Goal: Task Accomplishment & Management: Check status

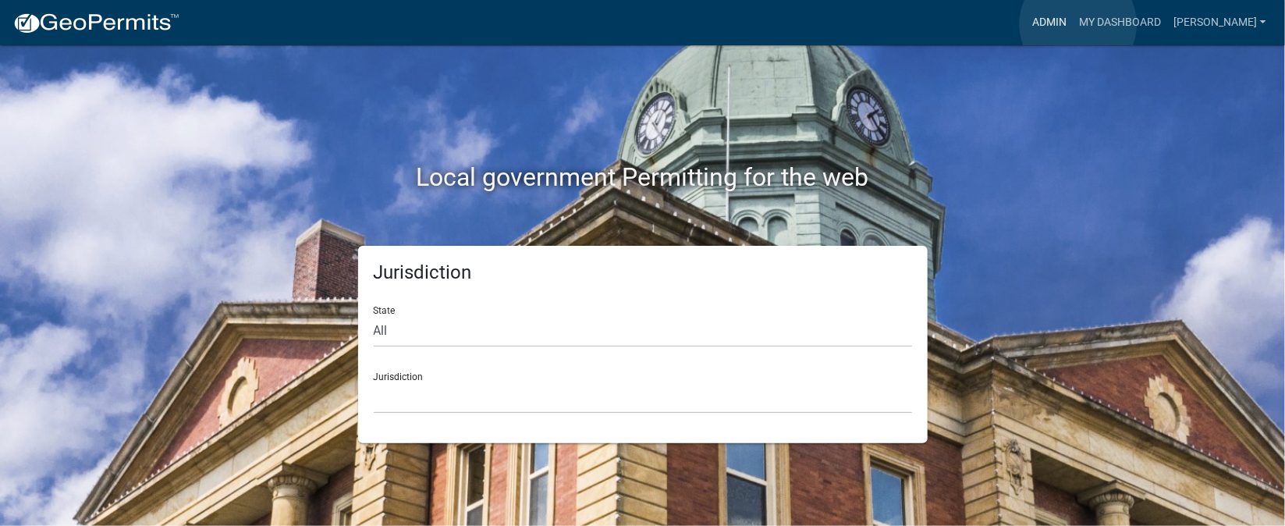
click at [1073, 24] on link "Admin" at bounding box center [1049, 23] width 47 height 30
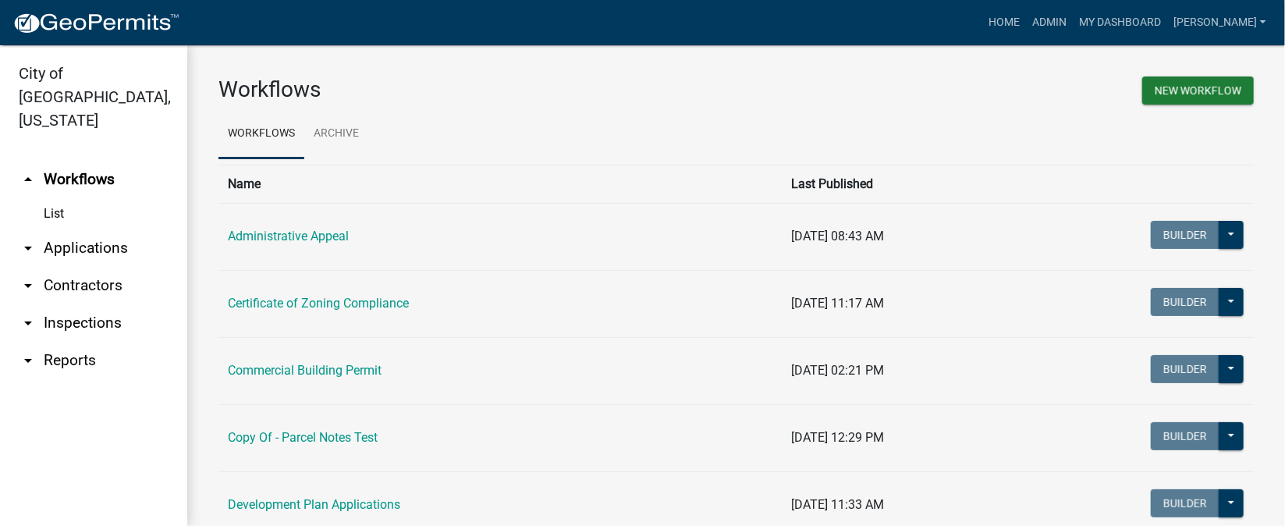
click at [98, 304] on link "arrow_drop_down Inspections" at bounding box center [93, 322] width 187 height 37
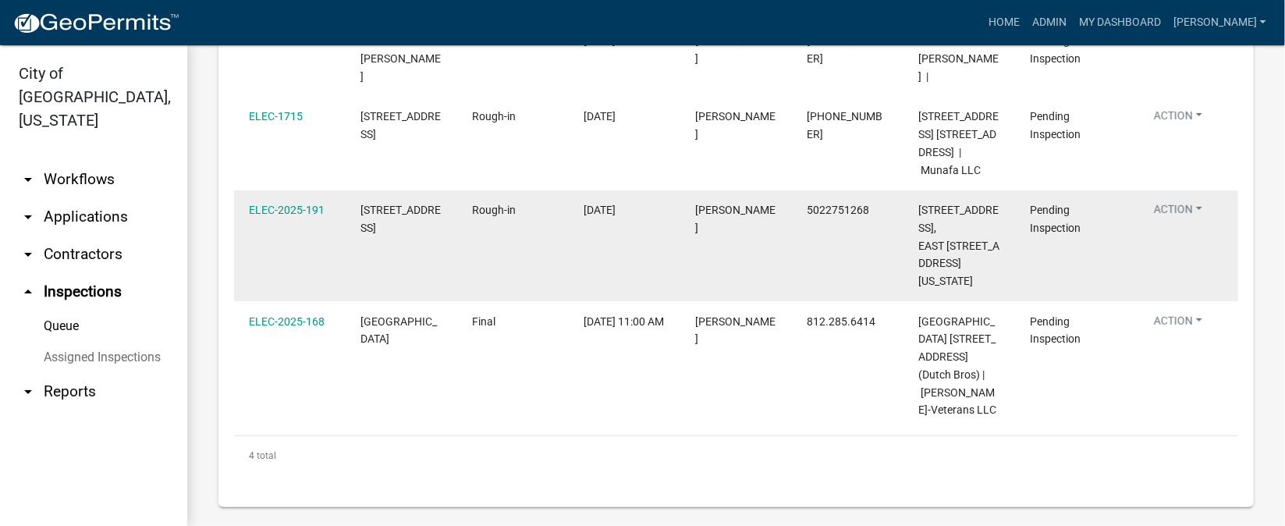
scroll to position [233, 0]
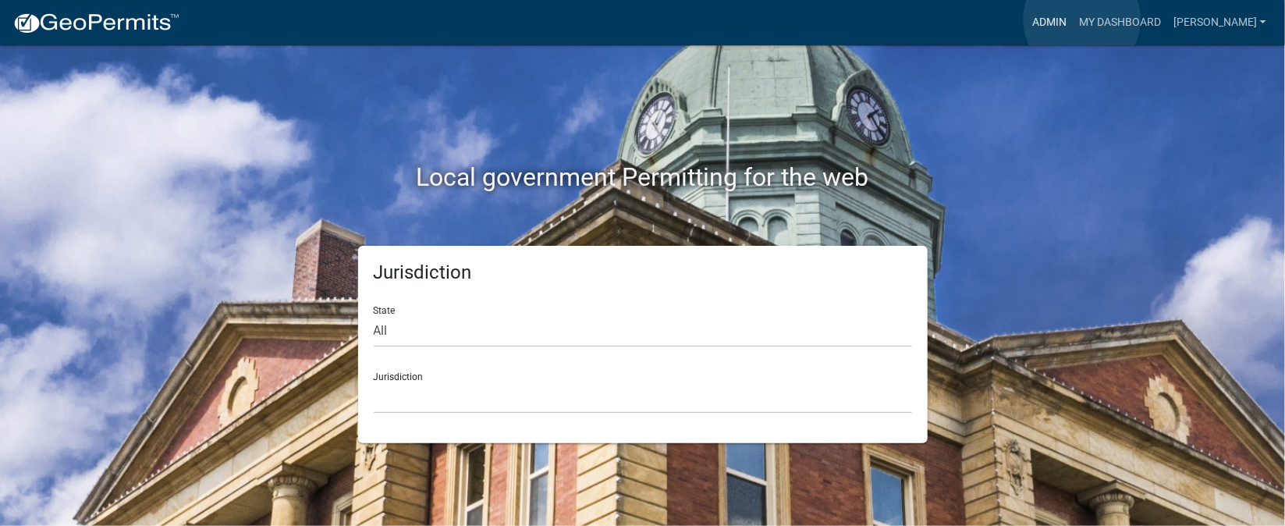
click at [1073, 20] on link "Admin" at bounding box center [1049, 23] width 47 height 30
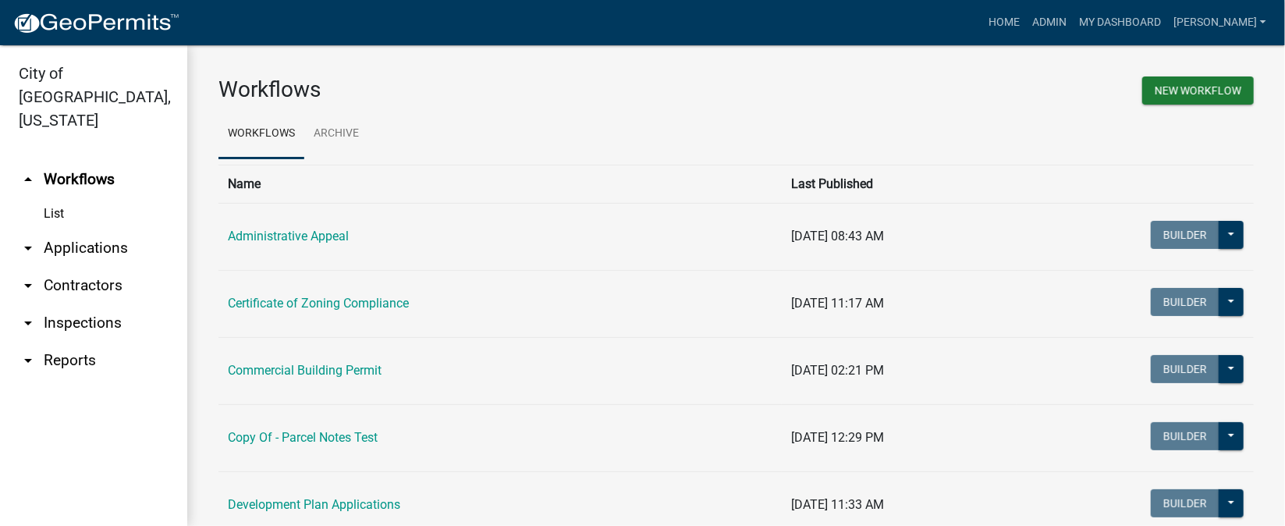
click at [102, 304] on link "arrow_drop_down Inspections" at bounding box center [93, 322] width 187 height 37
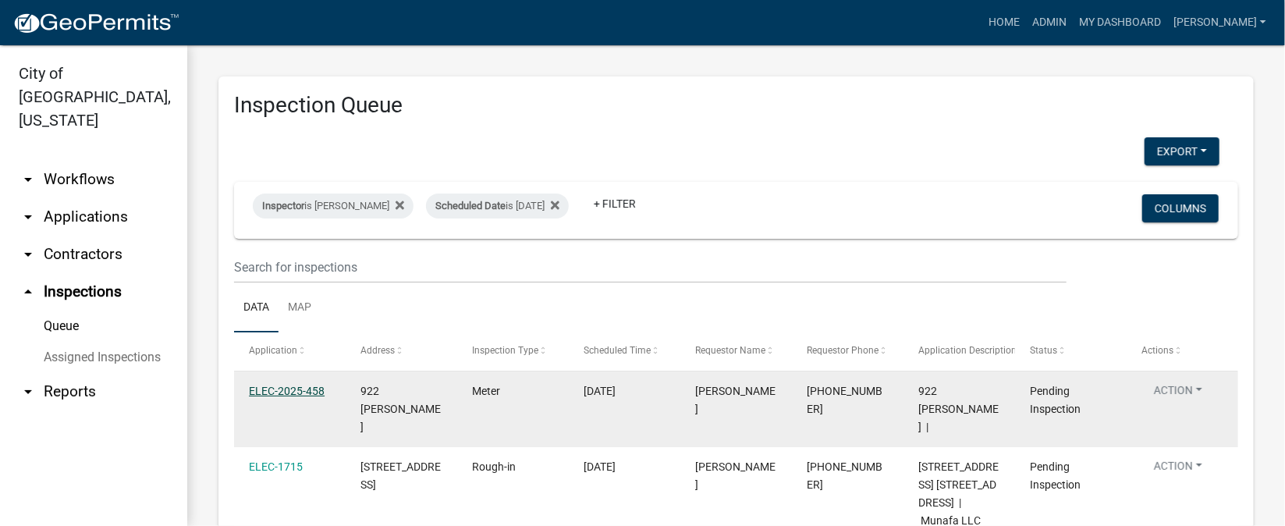
click at [293, 390] on link "ELEC-2025-458" at bounding box center [287, 391] width 76 height 12
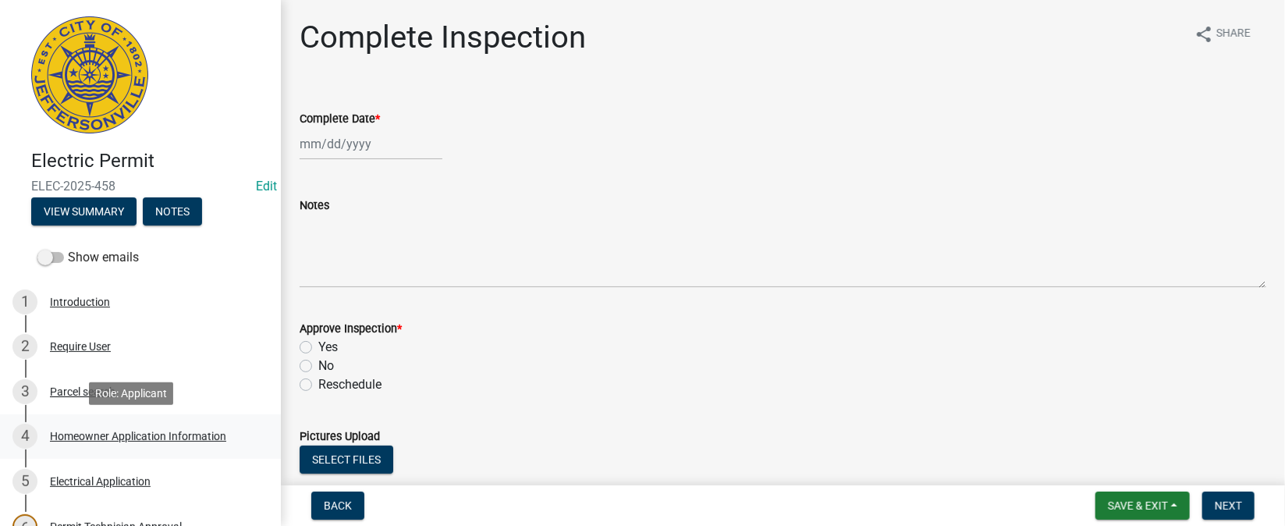
click at [88, 439] on div "Homeowner Application Information" at bounding box center [138, 436] width 176 height 11
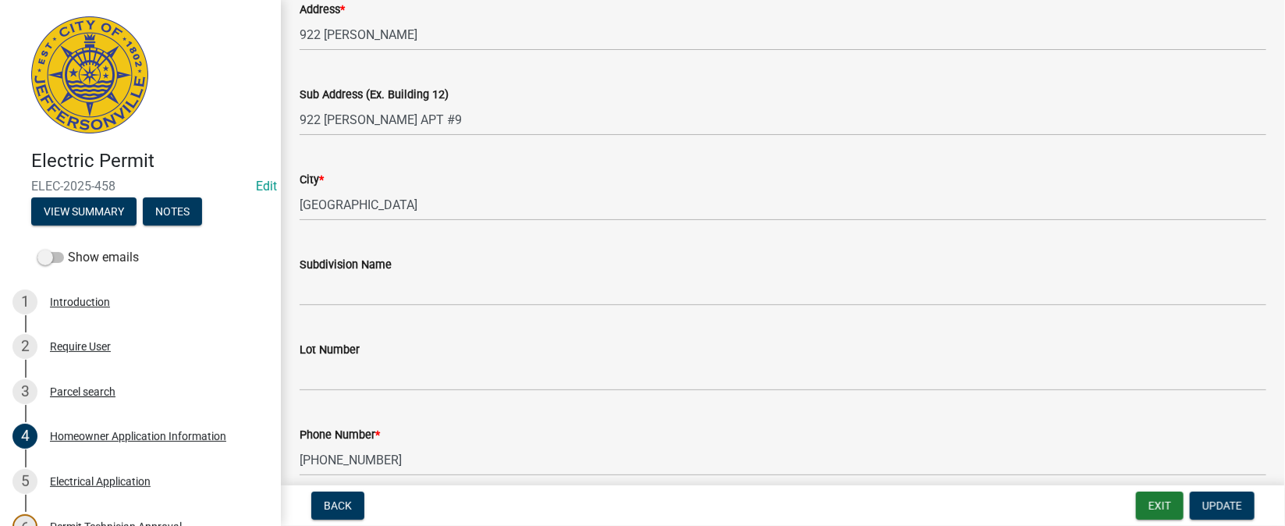
scroll to position [350, 0]
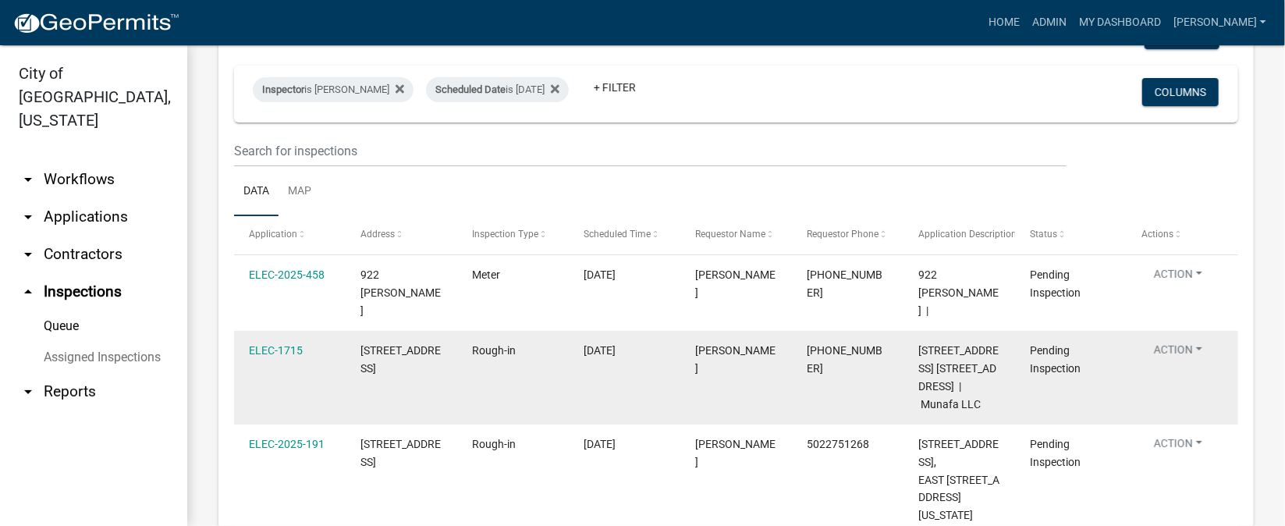
scroll to position [233, 0]
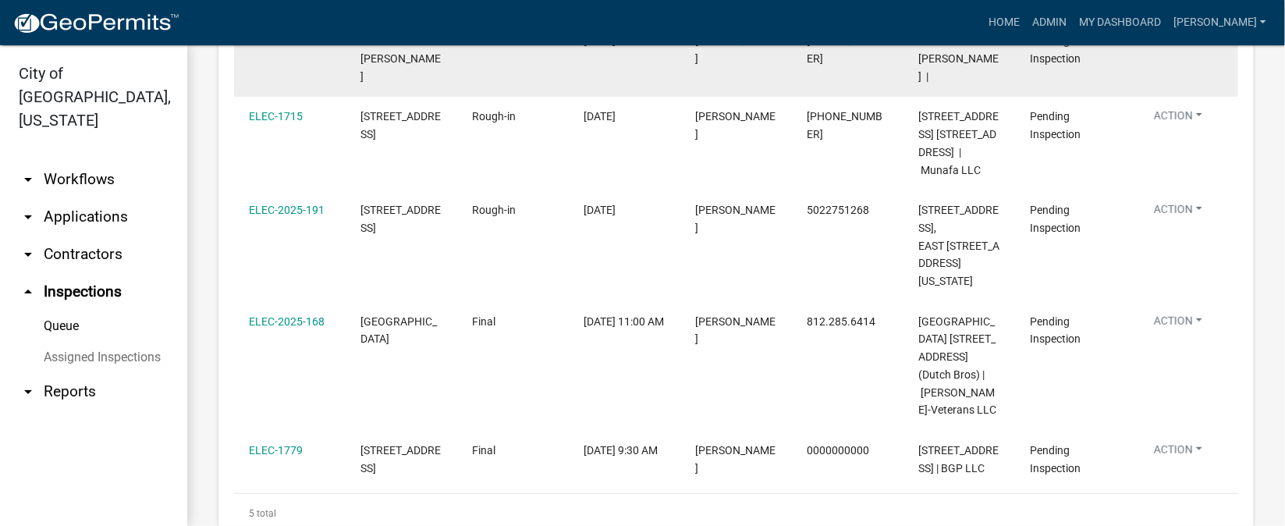
scroll to position [467, 0]
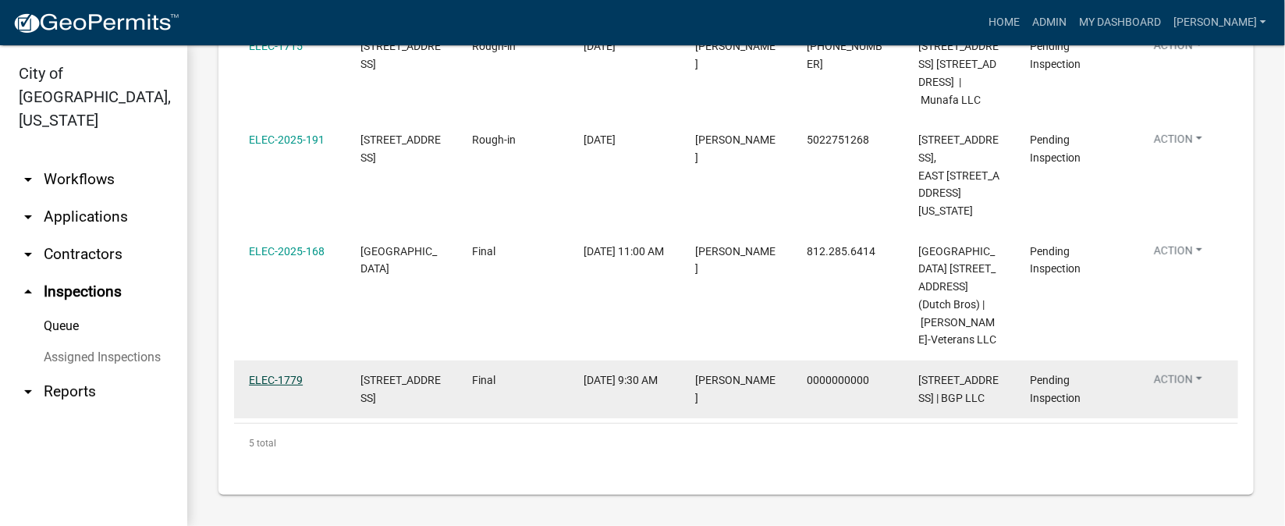
click at [272, 374] on link "ELEC-1779" at bounding box center [276, 380] width 54 height 12
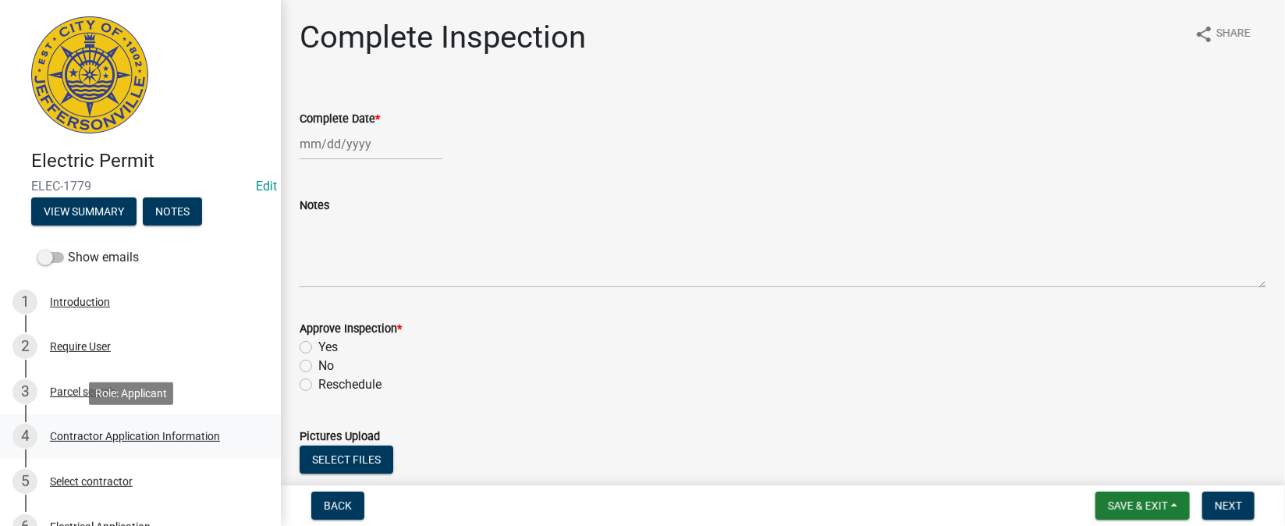
click at [108, 435] on div "Contractor Application Information" at bounding box center [135, 436] width 170 height 11
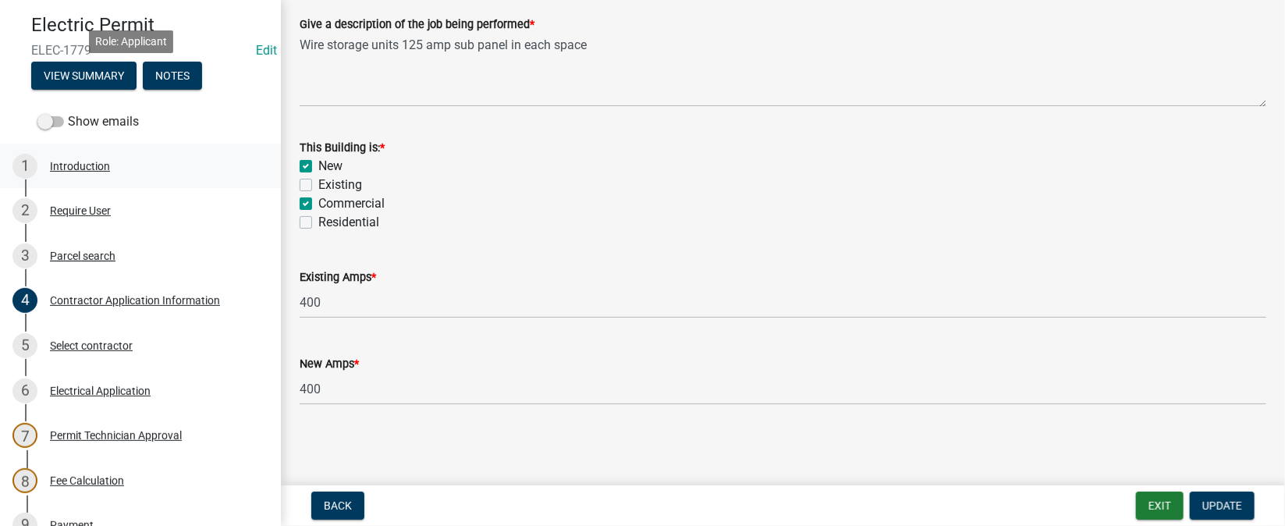
scroll to position [233, 0]
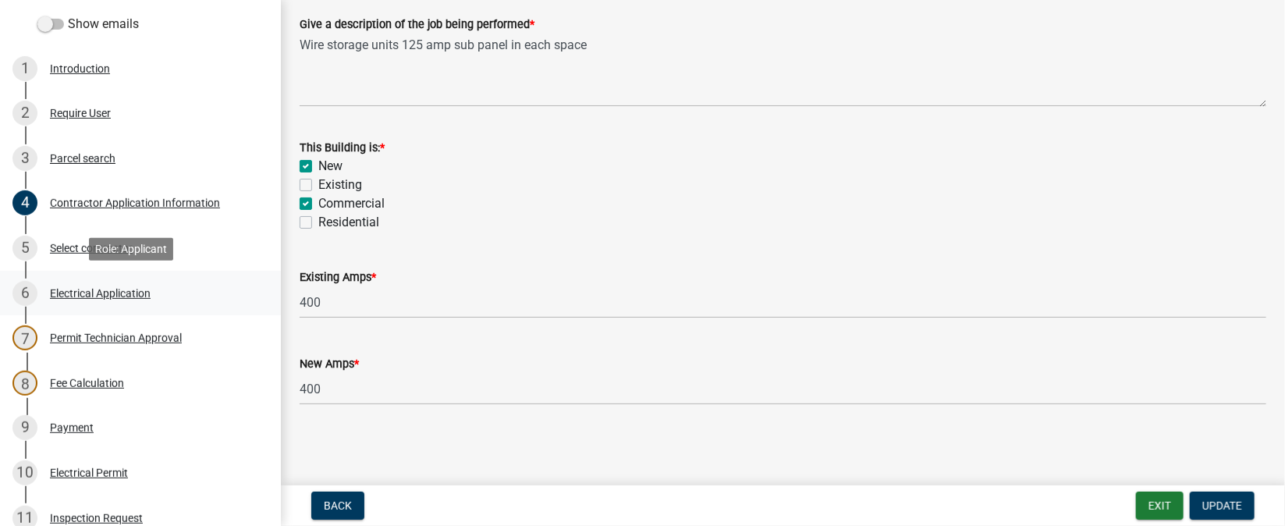
click at [59, 297] on div "Electrical Application" at bounding box center [100, 293] width 101 height 11
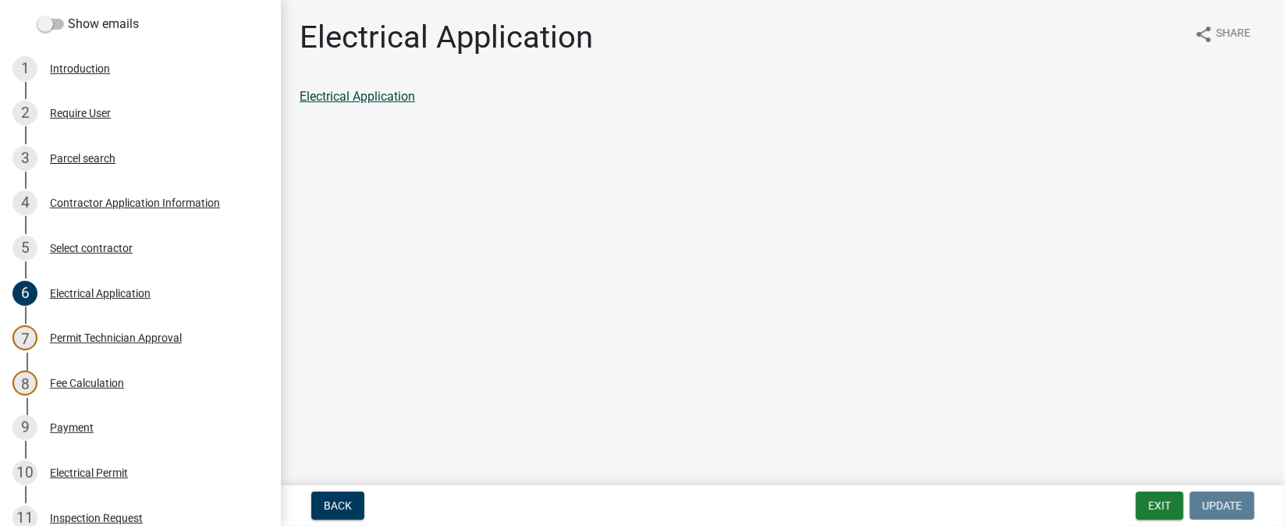
click at [398, 101] on link "Electrical Application" at bounding box center [357, 96] width 115 height 15
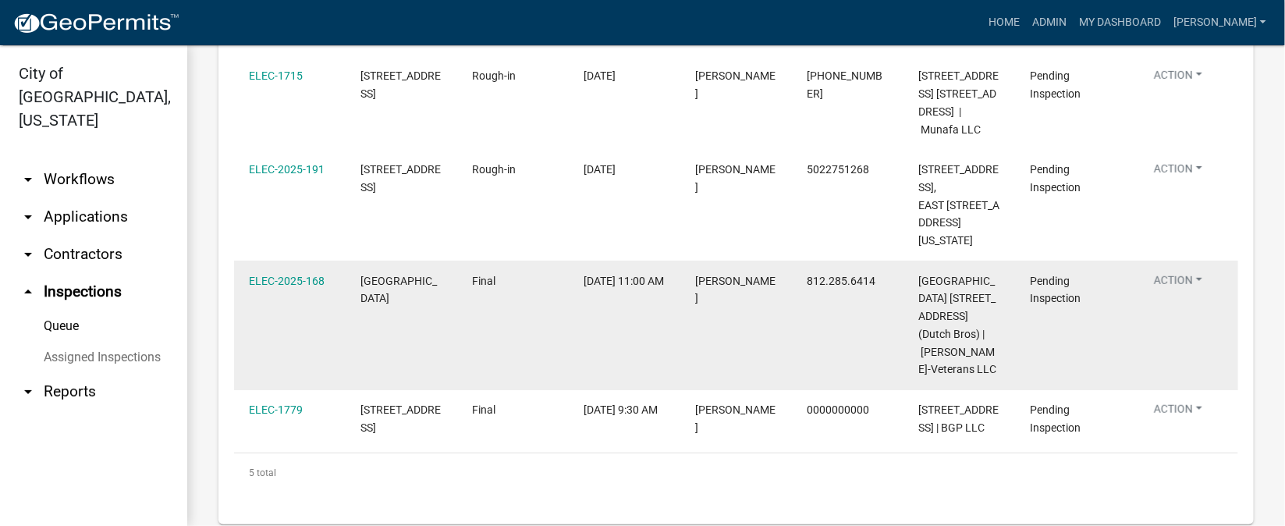
scroll to position [274, 0]
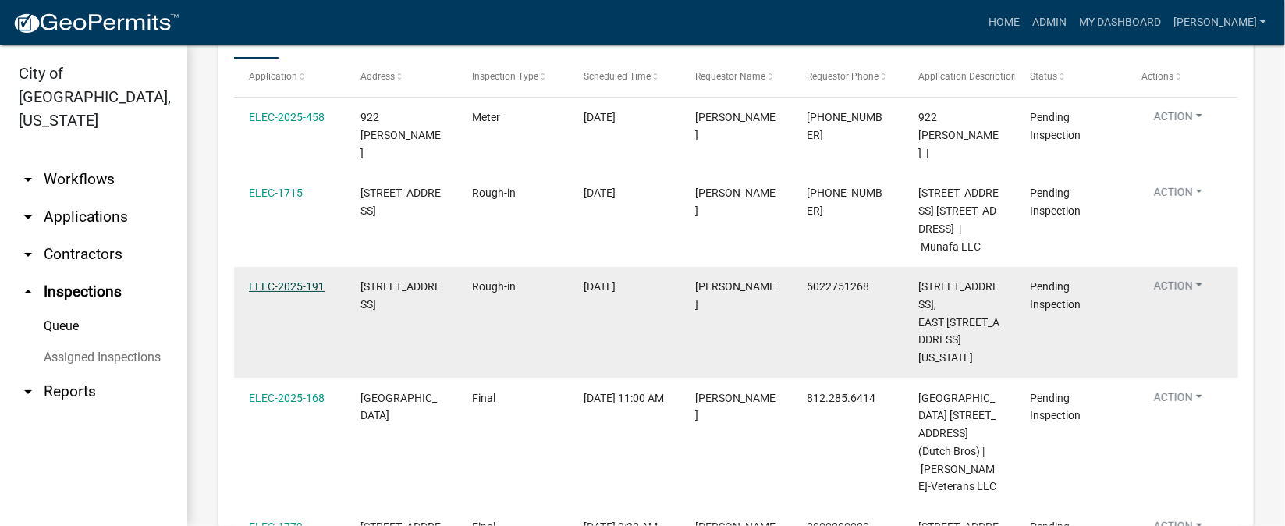
click at [292, 280] on link "ELEC-2025-191" at bounding box center [287, 286] width 76 height 12
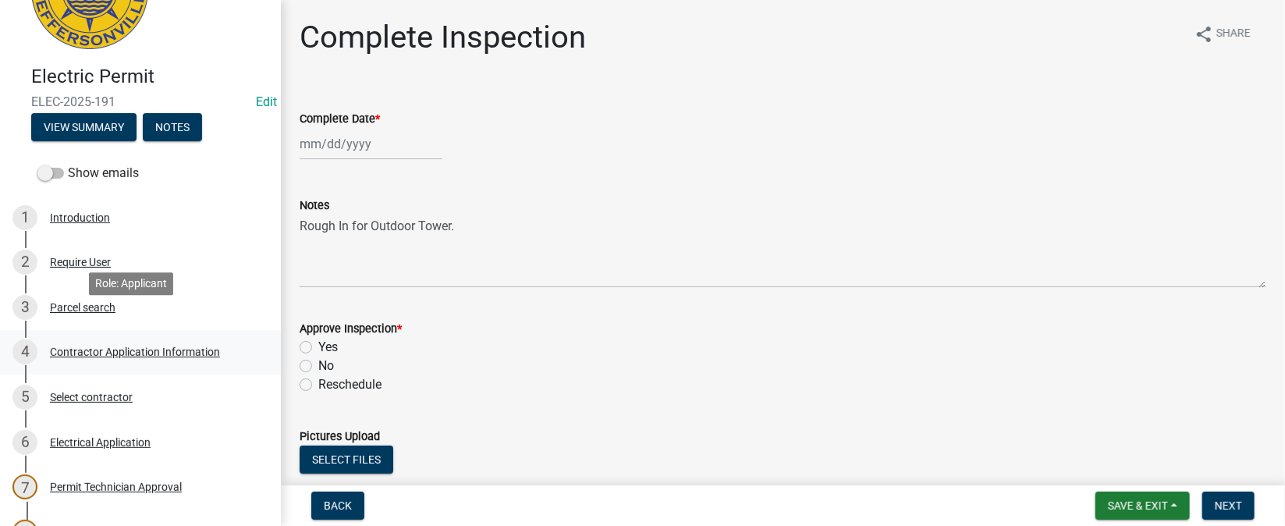
scroll to position [116, 0]
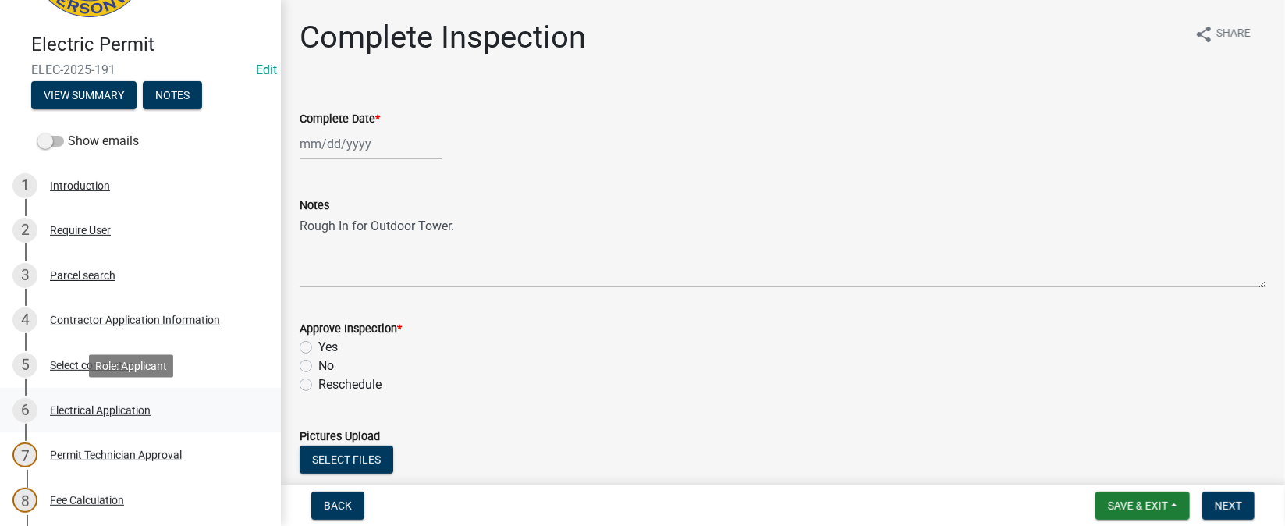
click at [107, 411] on div "Electrical Application" at bounding box center [100, 410] width 101 height 11
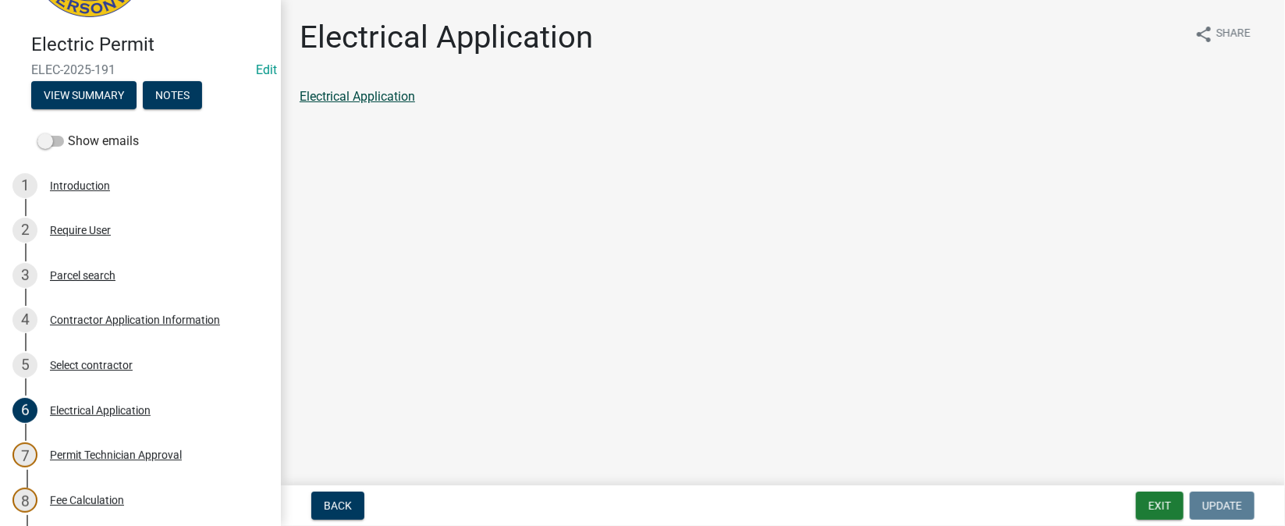
click at [350, 97] on link "Electrical Application" at bounding box center [357, 96] width 115 height 15
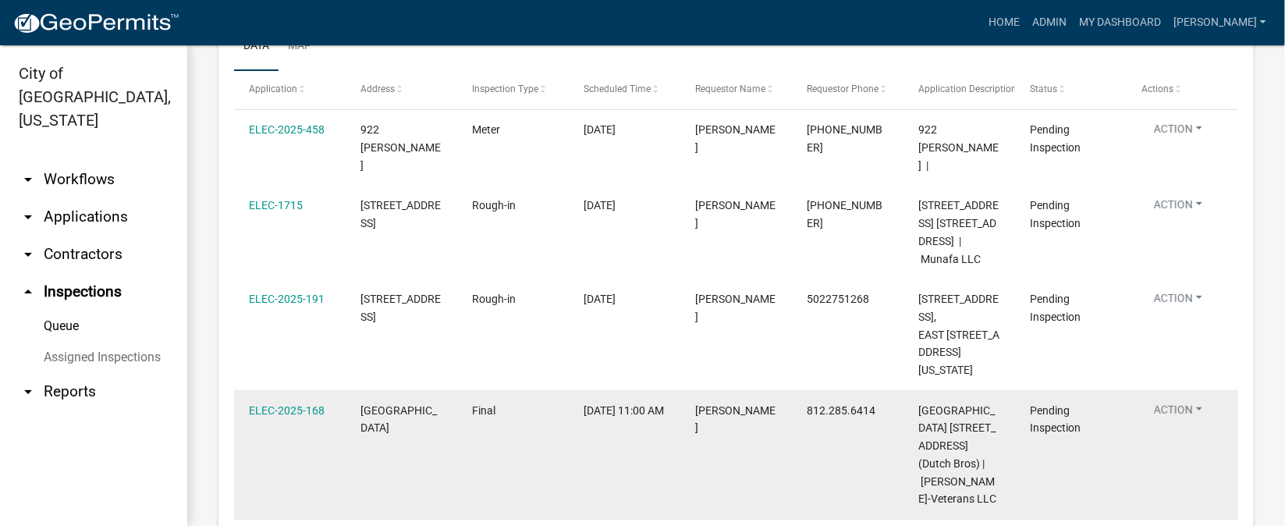
scroll to position [233, 0]
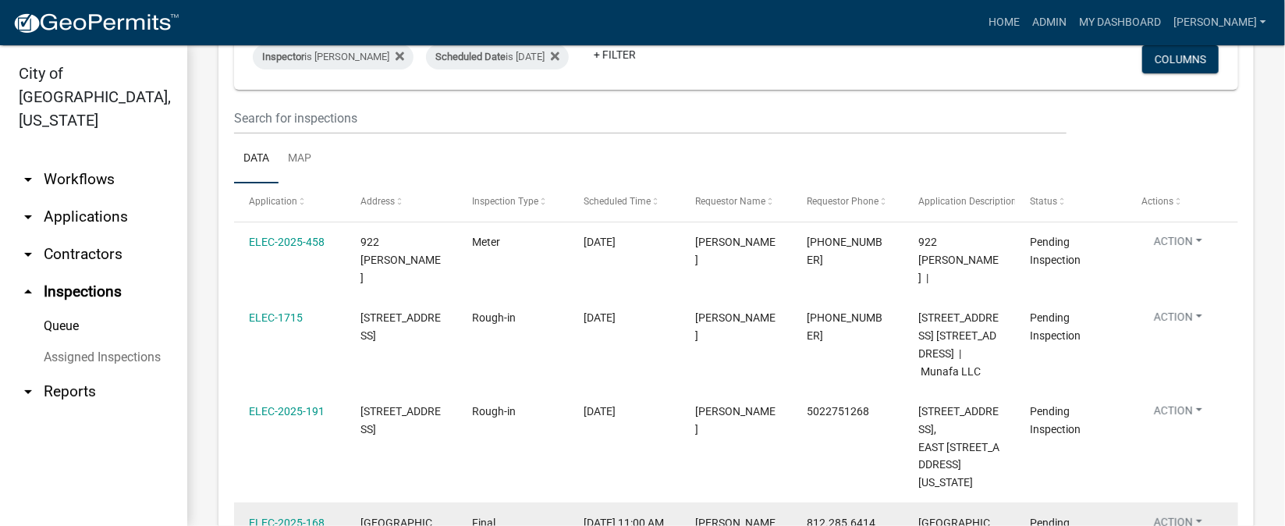
scroll to position [116, 0]
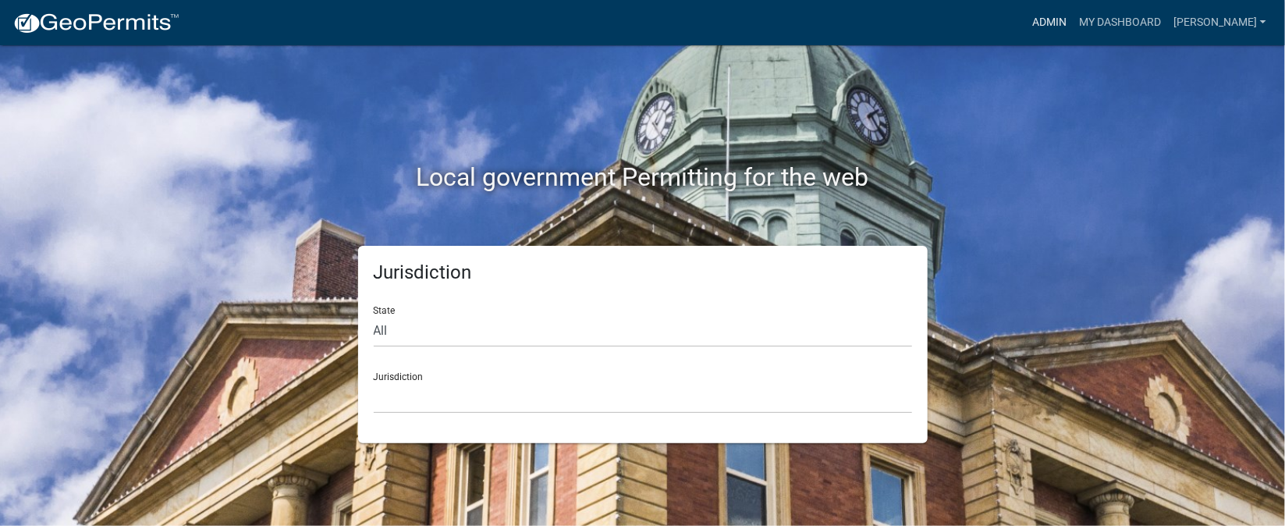
click at [1073, 25] on link "Admin" at bounding box center [1049, 23] width 47 height 30
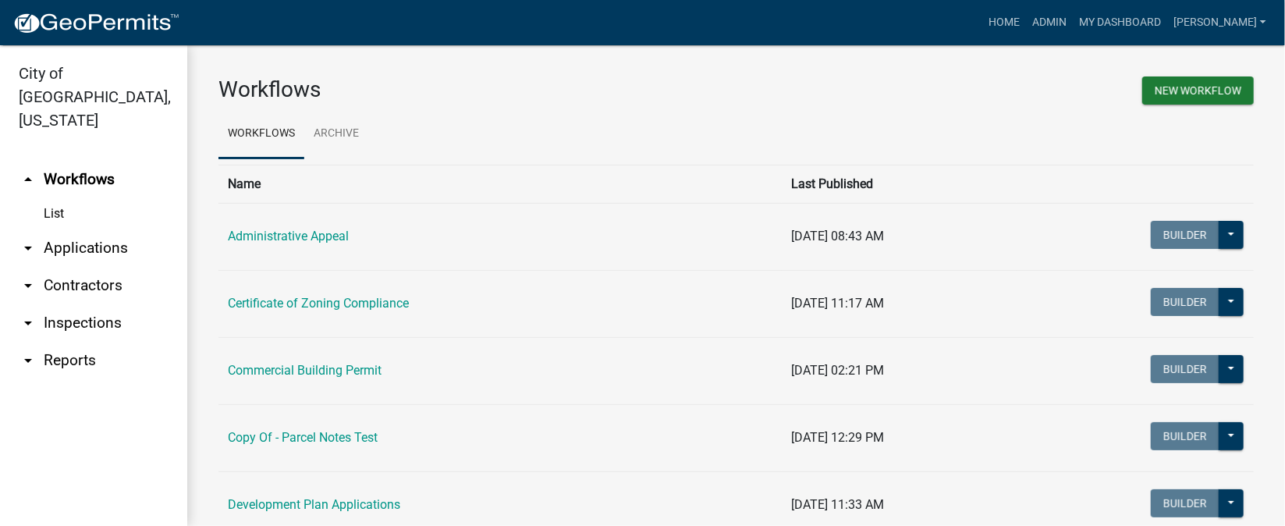
click at [84, 304] on link "arrow_drop_down Inspections" at bounding box center [93, 322] width 187 height 37
